Goal: Information Seeking & Learning: Learn about a topic

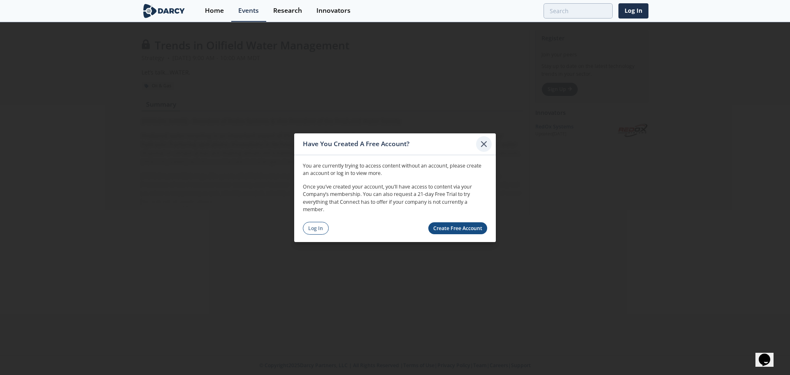
click at [481, 140] on icon at bounding box center [484, 144] width 10 height 10
